Goal: Navigation & Orientation: Find specific page/section

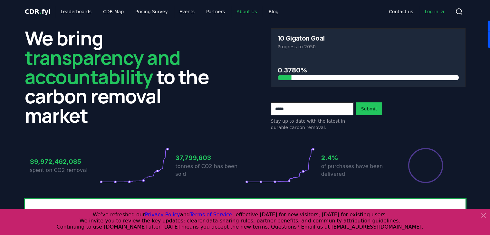
click at [239, 14] on link "About Us" at bounding box center [246, 12] width 31 height 12
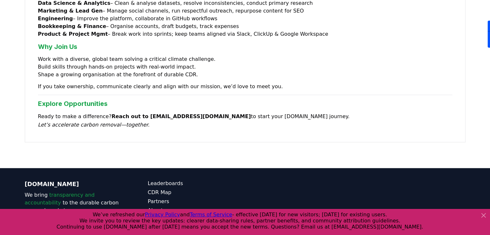
scroll to position [561, 0]
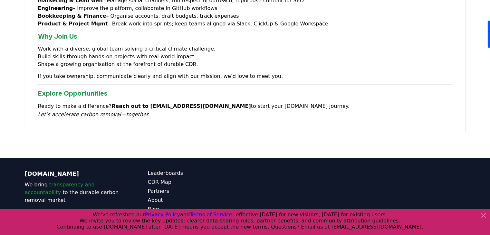
click at [483, 216] on icon at bounding box center [484, 216] width 4 height 4
